Goal: Task Accomplishment & Management: Manage account settings

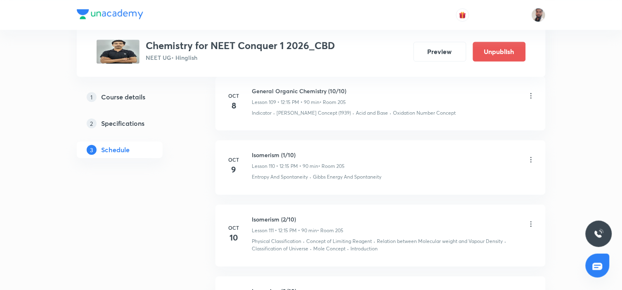
scroll to position [7666, 0]
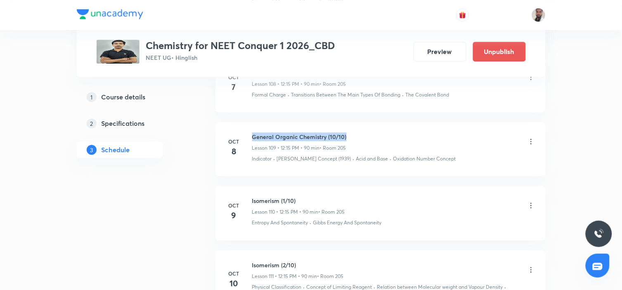
drag, startPoint x: 351, startPoint y: 125, endPoint x: 253, endPoint y: 125, distance: 97.4
click at [253, 125] on li "[DATE] General Organic Chemistry (10/10) Lesson 109 • 12:15 PM • 90 min • Room …" at bounding box center [380, 149] width 330 height 54
copy h6 "General Organic Chemistry (10/10)"
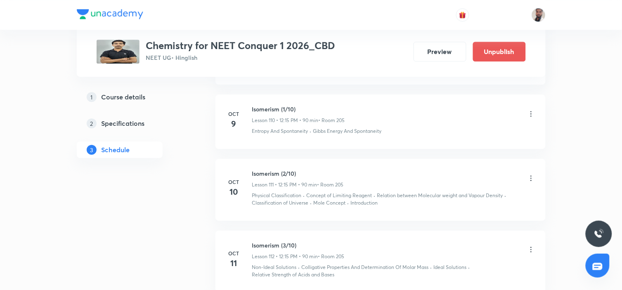
scroll to position [7712, 0]
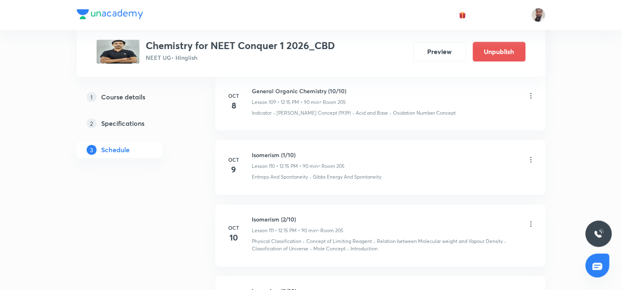
click at [530, 156] on icon at bounding box center [531, 160] width 8 height 8
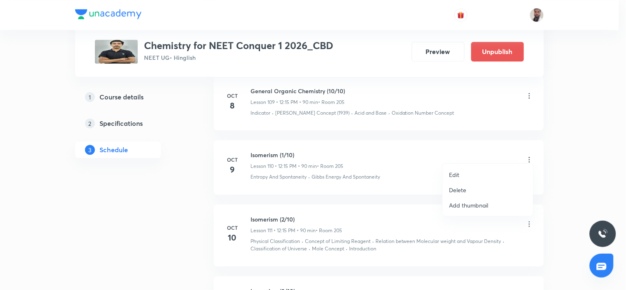
click at [475, 171] on li "Edit" at bounding box center [488, 174] width 90 height 15
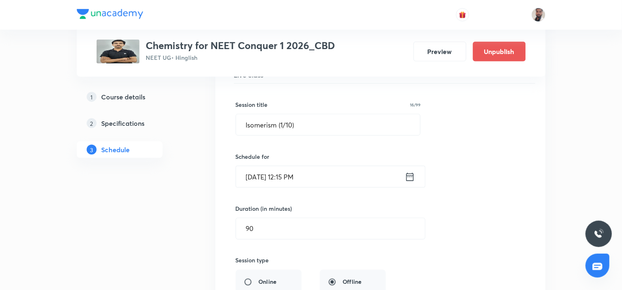
scroll to position [7345, 0]
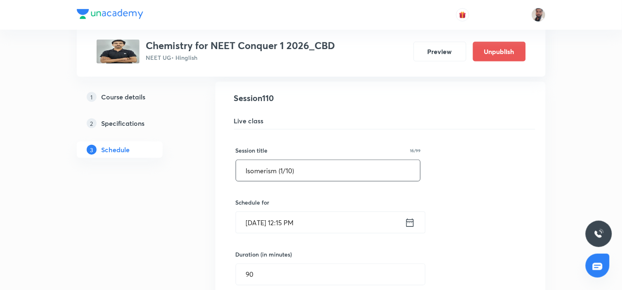
drag, startPoint x: 295, startPoint y: 167, endPoint x: 196, endPoint y: 166, distance: 98.7
paste input "General Organic Chemistry (10"
click at [339, 161] on input "General Organic Chemistry (10/10)" at bounding box center [328, 170] width 185 height 21
click at [362, 168] on input "General Organic Chemistry (11/10)" at bounding box center [328, 170] width 185 height 21
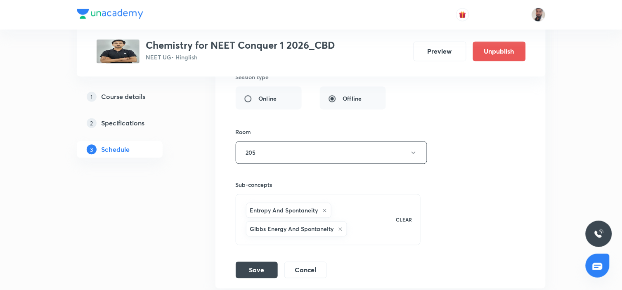
scroll to position [7666, 0]
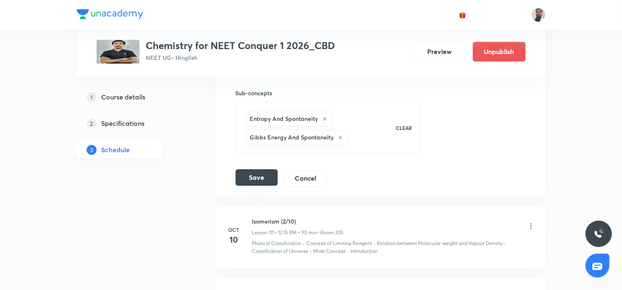
type input "General Organic Chemistry (11/10)EXCEED"
click at [255, 176] on button "Save" at bounding box center [257, 177] width 42 height 17
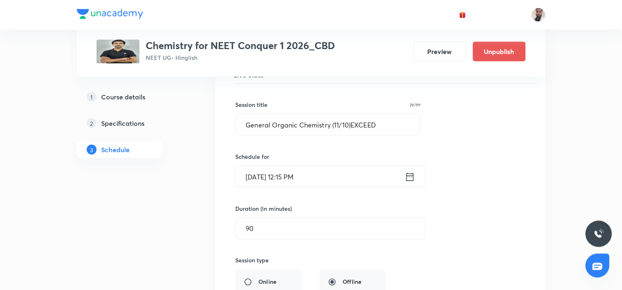
scroll to position [7345, 0]
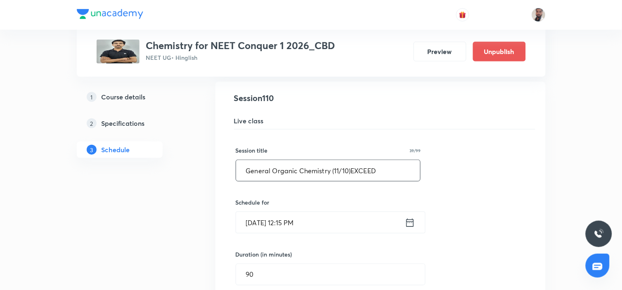
drag, startPoint x: 389, startPoint y: 164, endPoint x: 184, endPoint y: 183, distance: 205.7
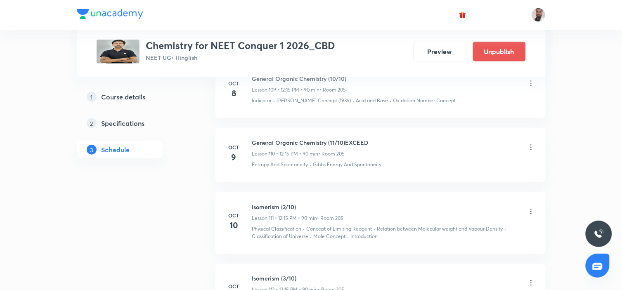
click at [527, 208] on icon at bounding box center [531, 212] width 8 height 8
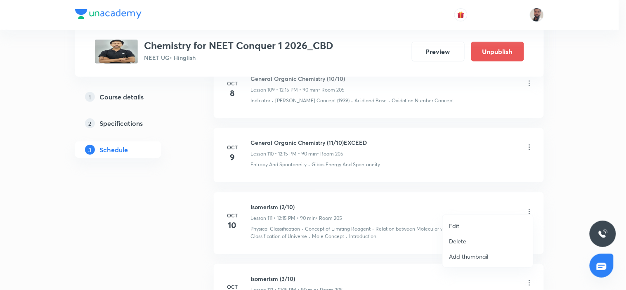
click at [471, 224] on li "Edit" at bounding box center [488, 225] width 90 height 15
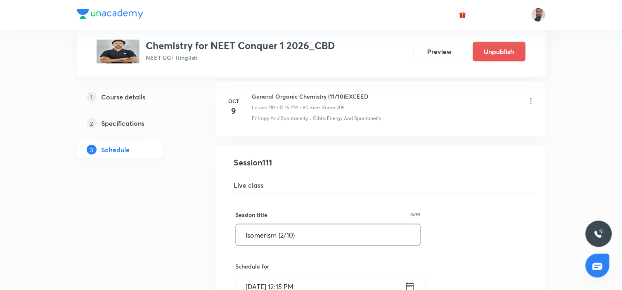
drag, startPoint x: 168, startPoint y: 237, endPoint x: 126, endPoint y: 240, distance: 41.8
paste input "General Organic Chemistry (11/10)EXCEED"
click at [339, 226] on input "General Organic Chemistry (11/10)EXCEED" at bounding box center [328, 235] width 185 height 21
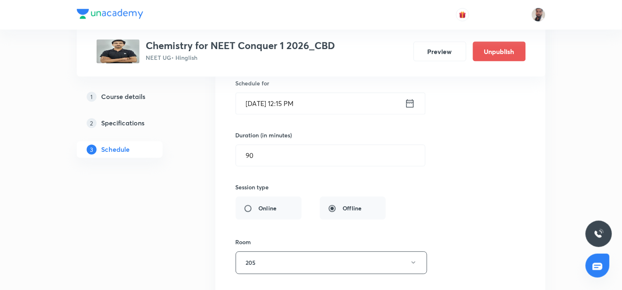
scroll to position [7712, 0]
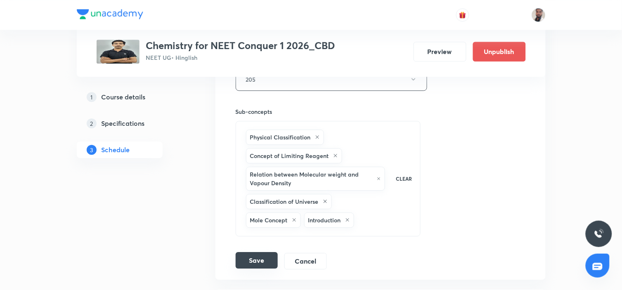
type input "General Organic Chemistry (12/10)EXCEED"
click at [257, 254] on button "Save" at bounding box center [257, 260] width 42 height 17
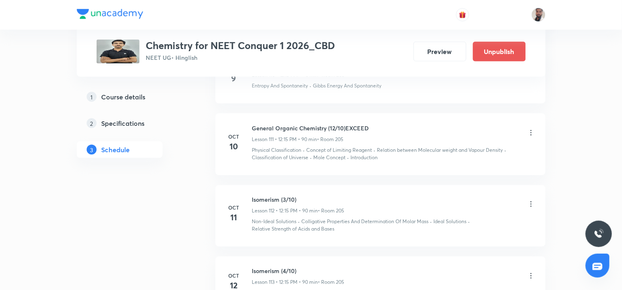
scroll to position [7378, 0]
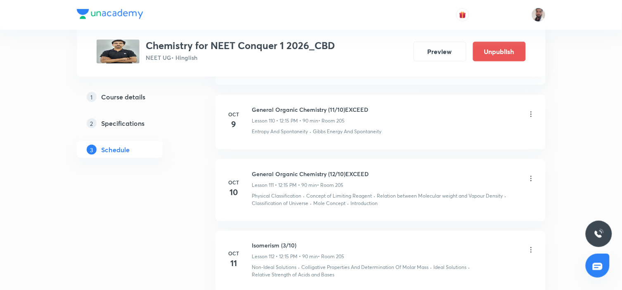
click at [375, 170] on div "General Organic Chemistry (12/10)EXCEED Lesson 111 • 12:15 PM • 90 min • Room 2…" at bounding box center [393, 179] width 283 height 19
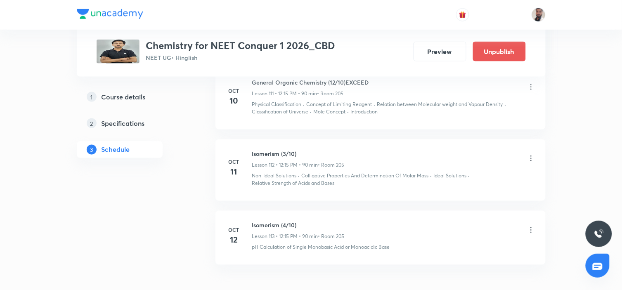
click at [530, 154] on icon at bounding box center [531, 158] width 8 height 8
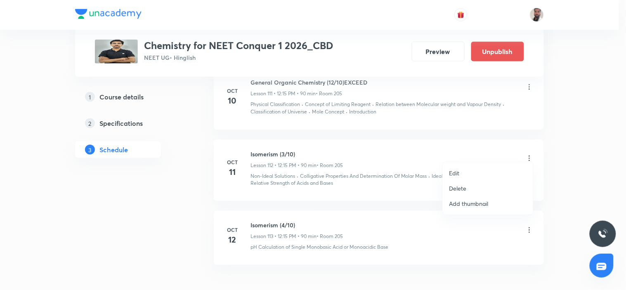
click at [481, 175] on li "Edit" at bounding box center [488, 173] width 90 height 15
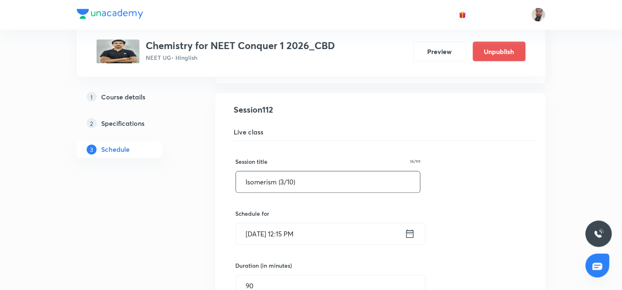
click at [284, 172] on input "Isomerism (3/10)" at bounding box center [328, 182] width 185 height 21
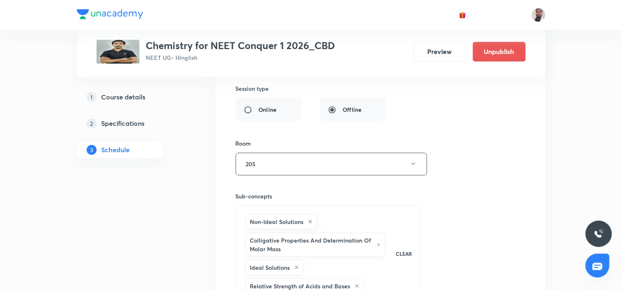
scroll to position [7836, 0]
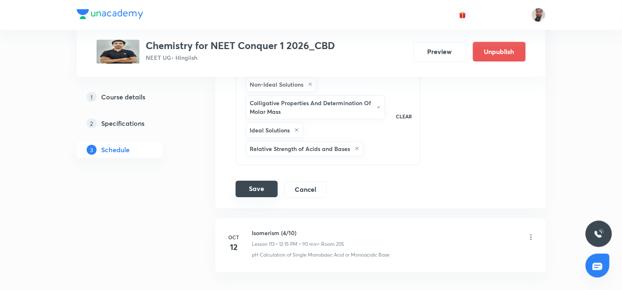
type input "Isomerism (1/10)"
click at [254, 181] on button "Save" at bounding box center [257, 189] width 42 height 17
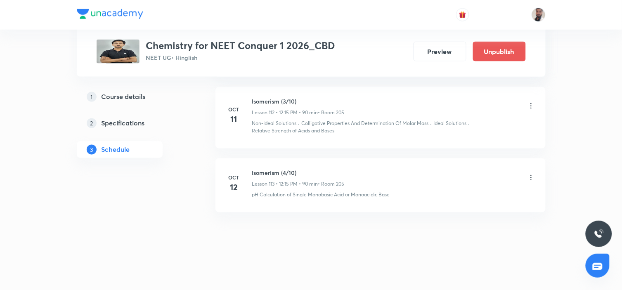
scroll to position [7515, 0]
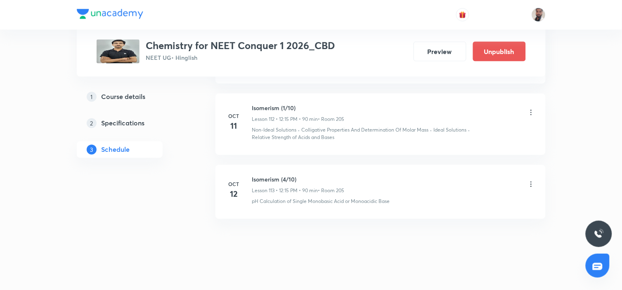
click at [530, 180] on icon at bounding box center [531, 184] width 8 height 8
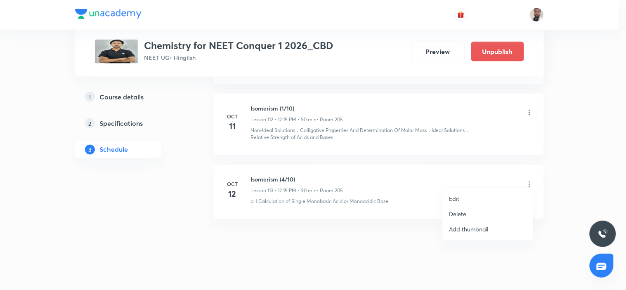
click at [462, 196] on li "Edit" at bounding box center [488, 198] width 90 height 15
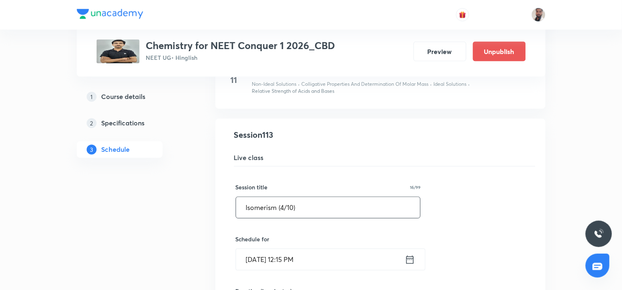
click at [282, 199] on input "Isomerism (4/10)" at bounding box center [328, 207] width 185 height 21
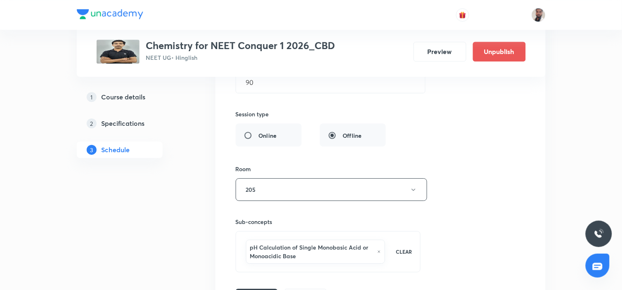
scroll to position [7842, 0]
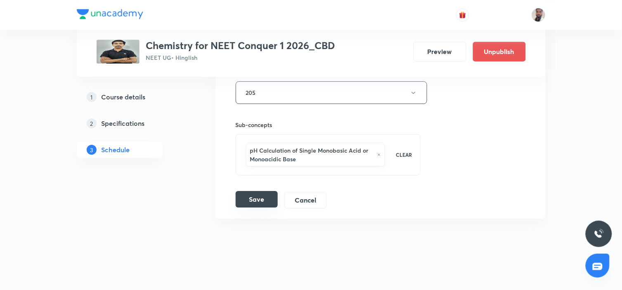
type input "Isomerism (2/10)"
click at [270, 193] on button "Save" at bounding box center [257, 199] width 42 height 17
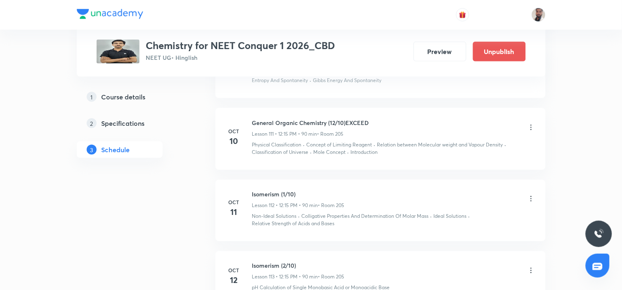
scroll to position [7515, 0]
